Goal: Information Seeking & Learning: Learn about a topic

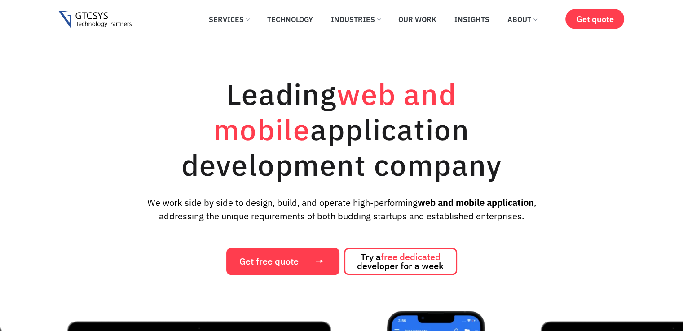
click at [527, 20] on link "About" at bounding box center [522, 19] width 43 height 20
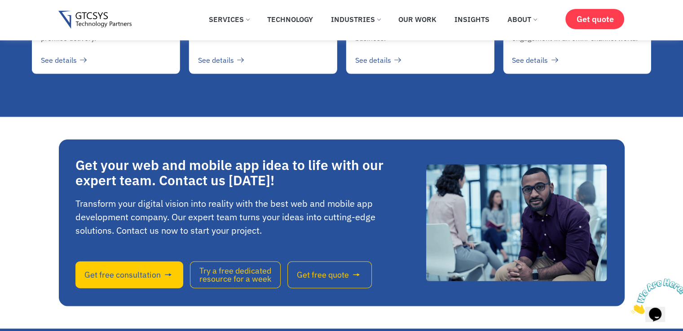
scroll to position [1976, 0]
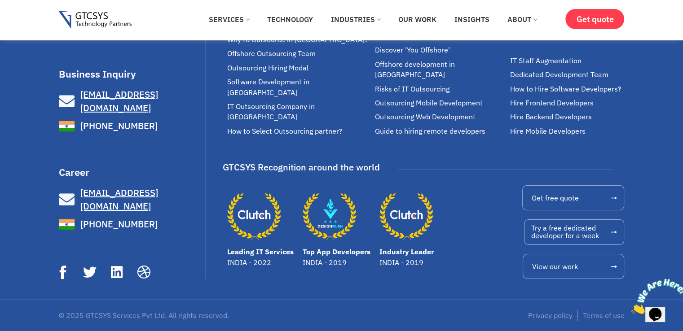
scroll to position [3162, 0]
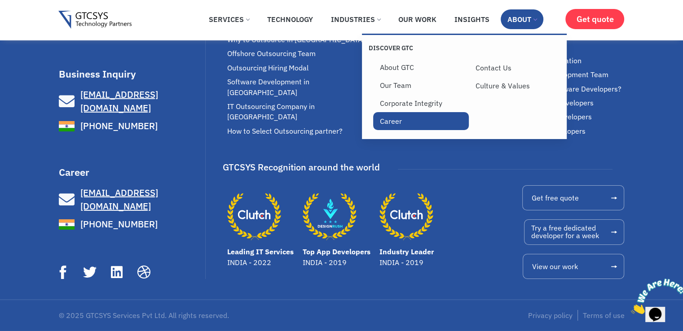
click at [402, 124] on link "Career" at bounding box center [421, 121] width 96 height 18
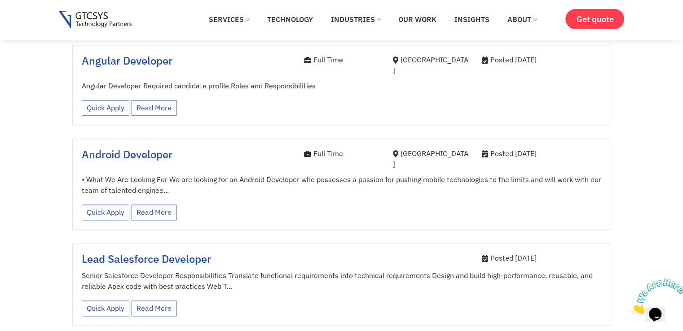
scroll to position [1123, 0]
